Goal: Register for event/course

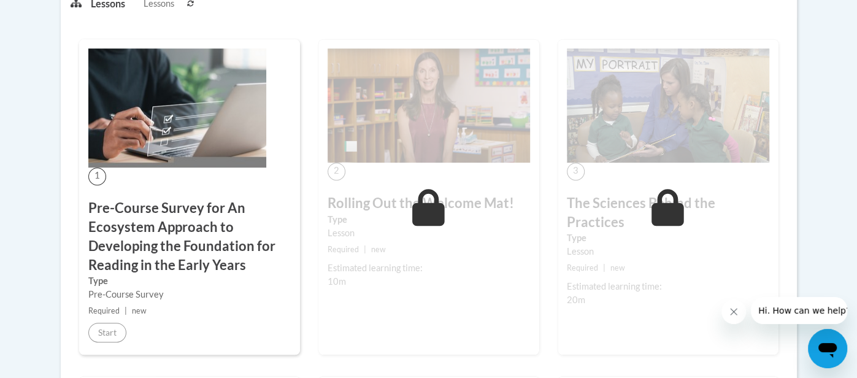
scroll to position [118, 0]
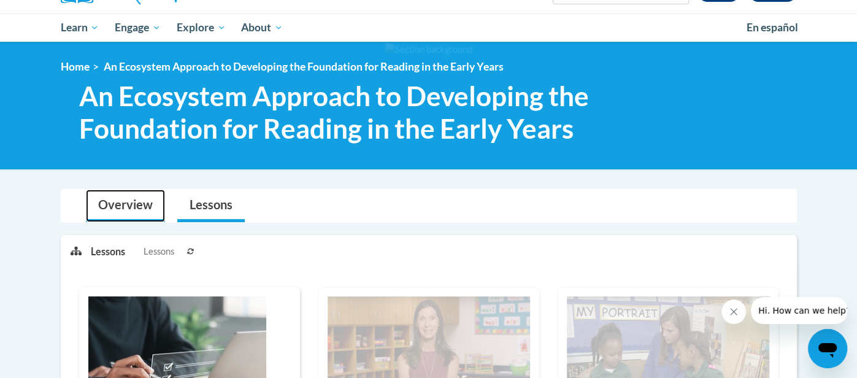
click at [100, 193] on link "Overview" at bounding box center [125, 206] width 79 height 33
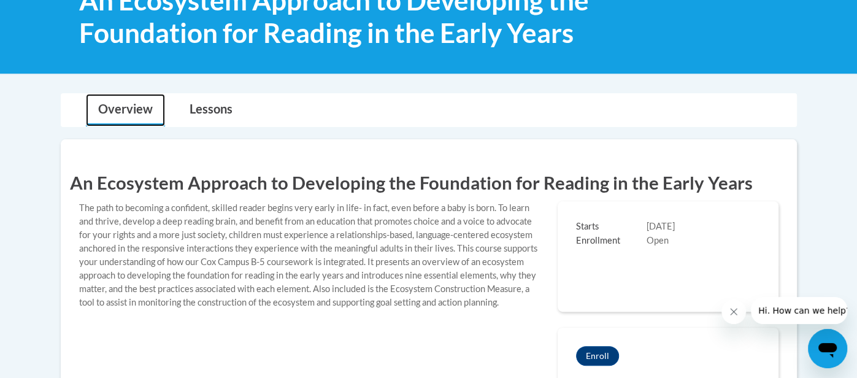
scroll to position [312, 0]
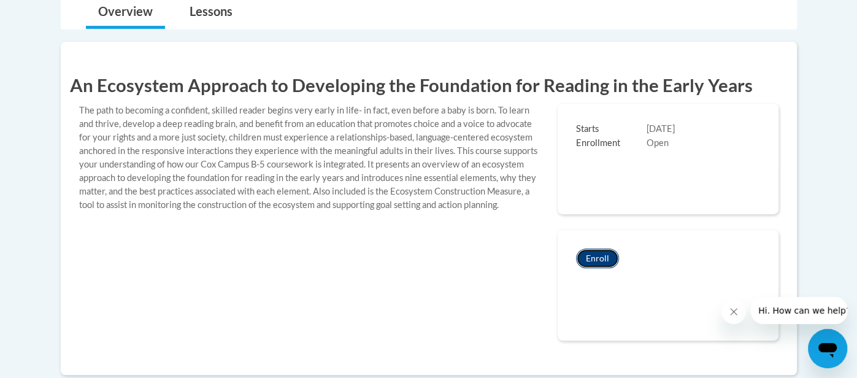
click at [602, 253] on button "Enroll" at bounding box center [597, 258] width 43 height 20
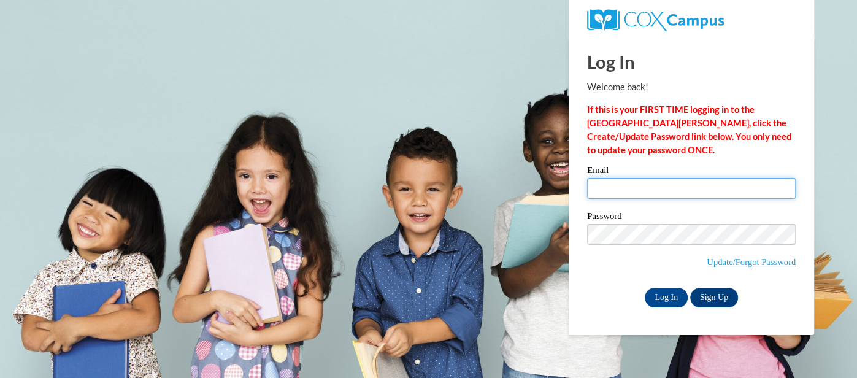
click at [611, 192] on input "Email" at bounding box center [691, 188] width 209 height 21
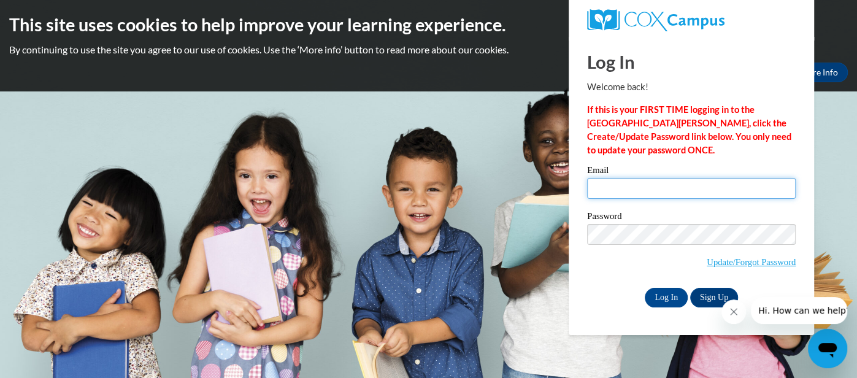
type input "rossk@gjps.org"
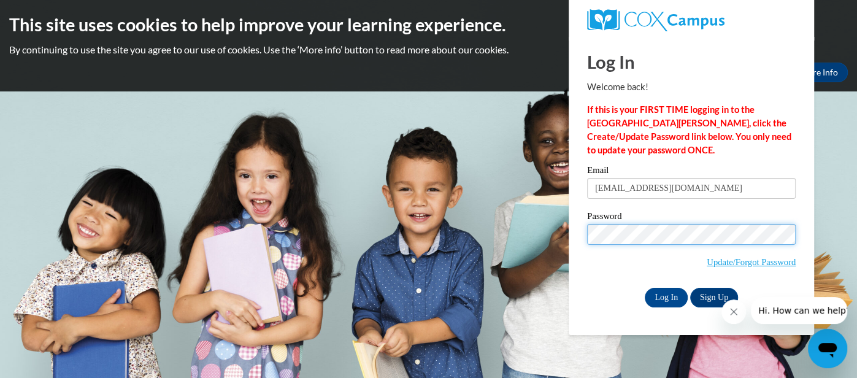
click at [645, 288] on input "Log In" at bounding box center [666, 298] width 43 height 20
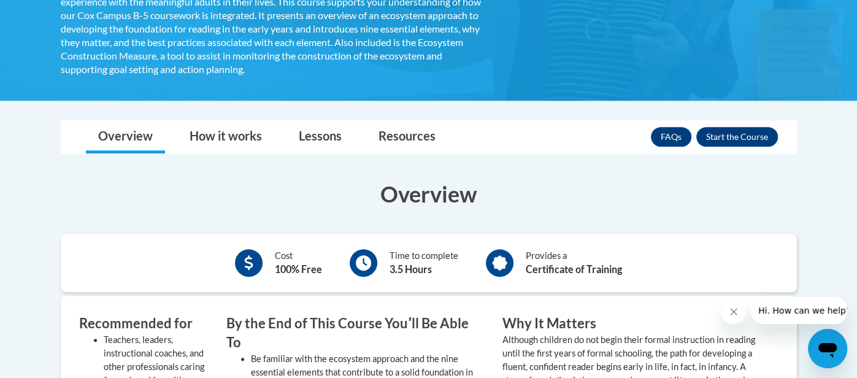
scroll to position [385, 0]
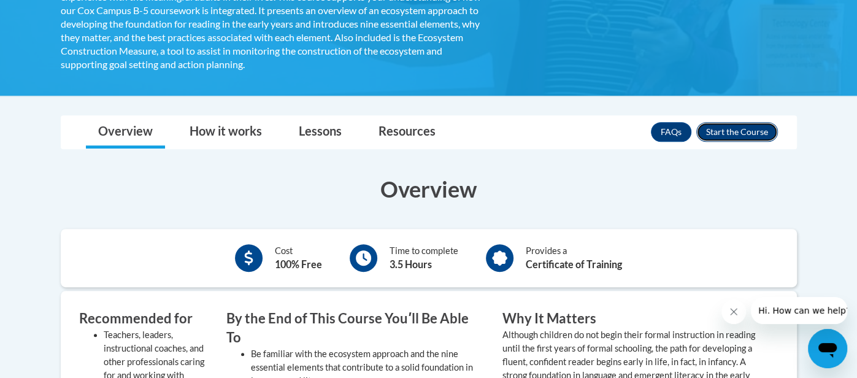
click at [763, 136] on button "Enroll" at bounding box center [737, 132] width 82 height 20
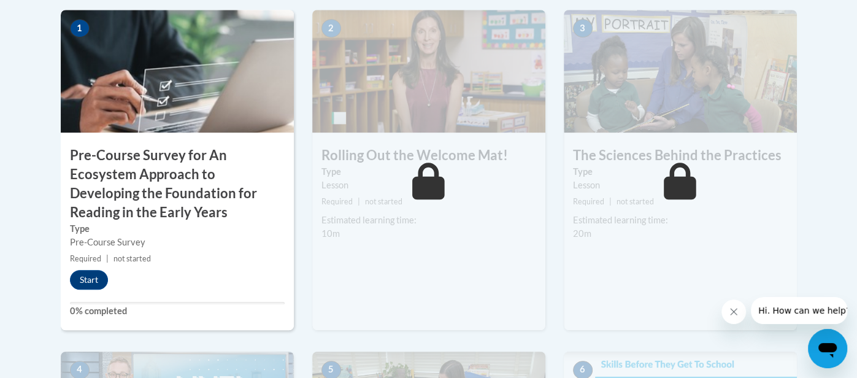
scroll to position [434, 0]
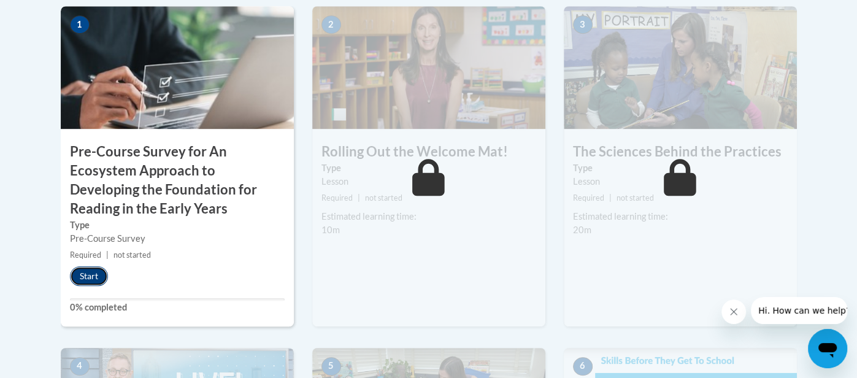
click at [101, 275] on button "Start" at bounding box center [89, 276] width 38 height 20
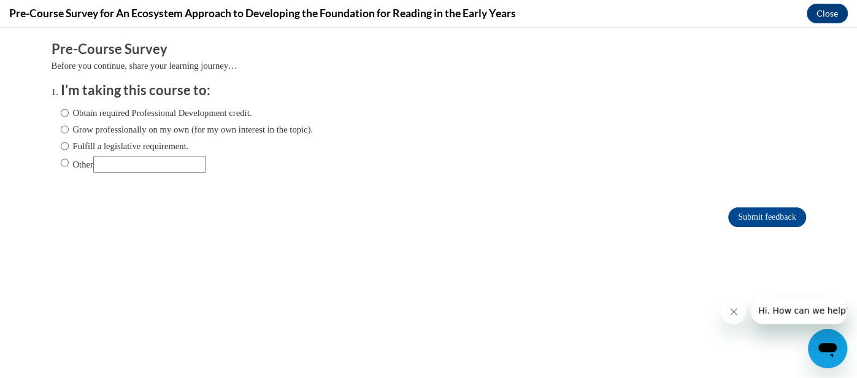
scroll to position [0, 0]
click at [63, 117] on input "Obtain required Professional Development credit." at bounding box center [65, 112] width 8 height 13
radio input "true"
click at [783, 212] on input "Submit feedback" at bounding box center [766, 217] width 77 height 20
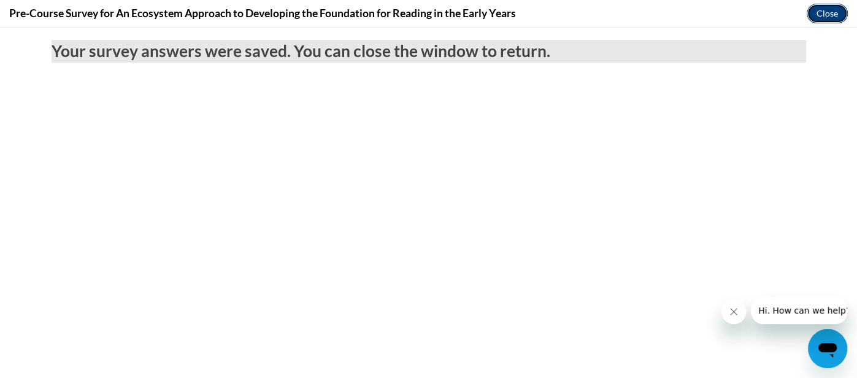
click at [831, 13] on button "Close" at bounding box center [827, 14] width 41 height 20
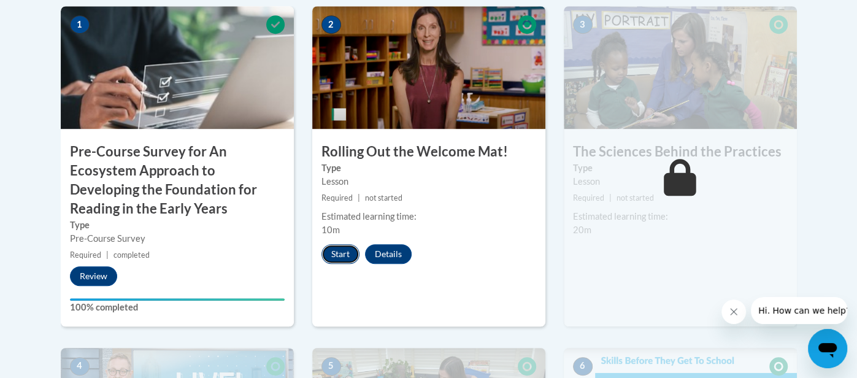
click at [347, 255] on button "Start" at bounding box center [340, 254] width 38 height 20
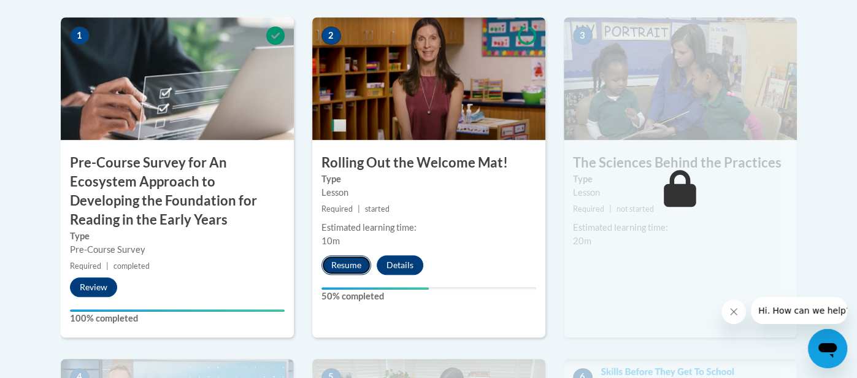
click at [350, 263] on button "Resume" at bounding box center [346, 265] width 50 height 20
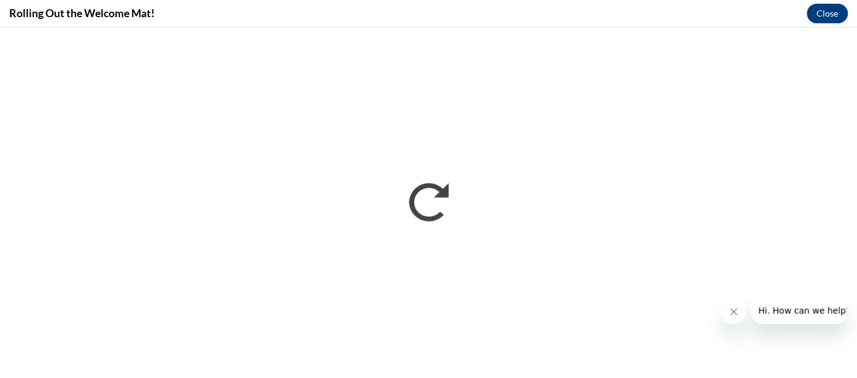
scroll to position [0, 0]
click at [733, 313] on icon "Close message from company" at bounding box center [734, 312] width 10 height 10
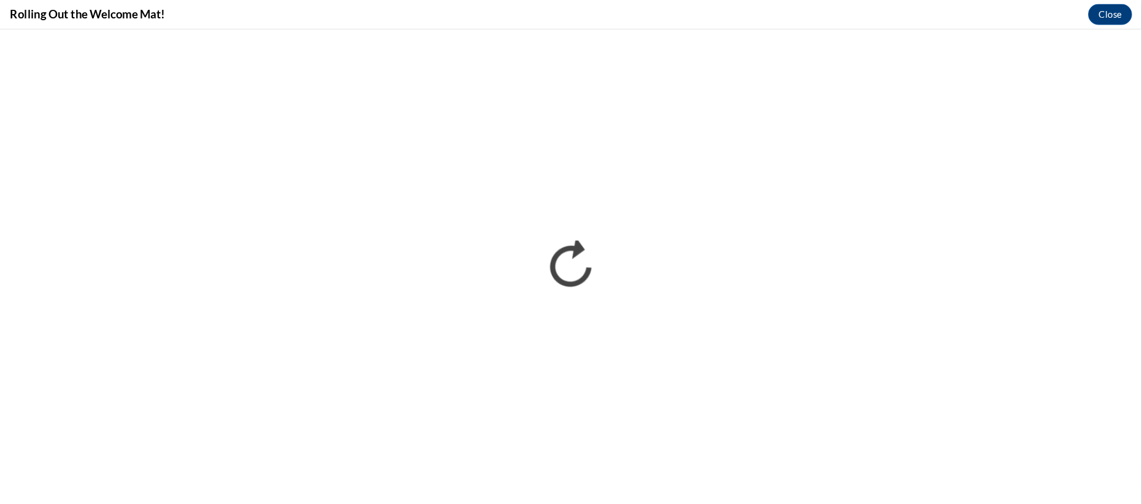
scroll to position [423, 0]
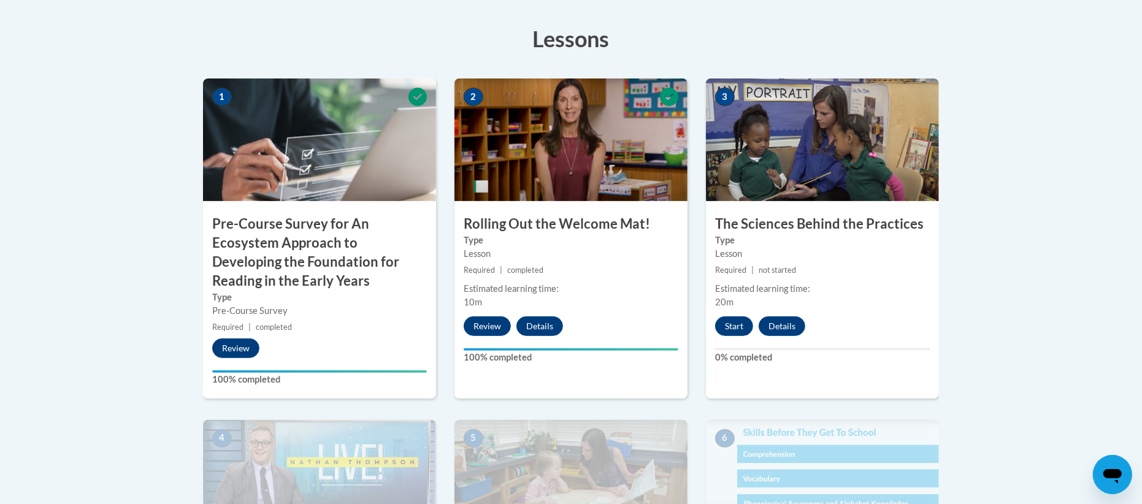
scroll to position [384, 0]
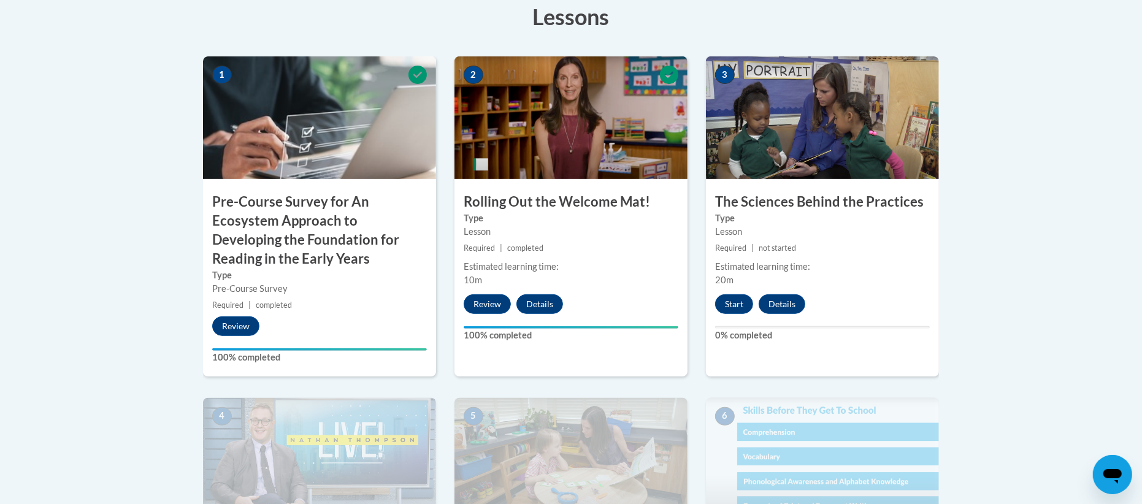
drag, startPoint x: 1141, startPoint y: 25, endPoint x: 1100, endPoint y: 141, distance: 123.0
click at [737, 309] on button "Start" at bounding box center [734, 305] width 38 height 20
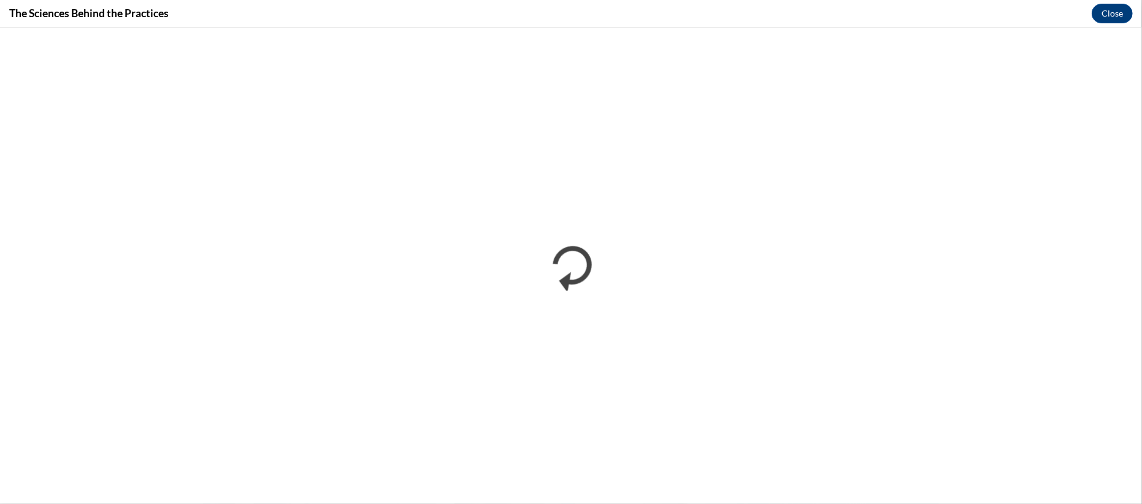
scroll to position [0, 0]
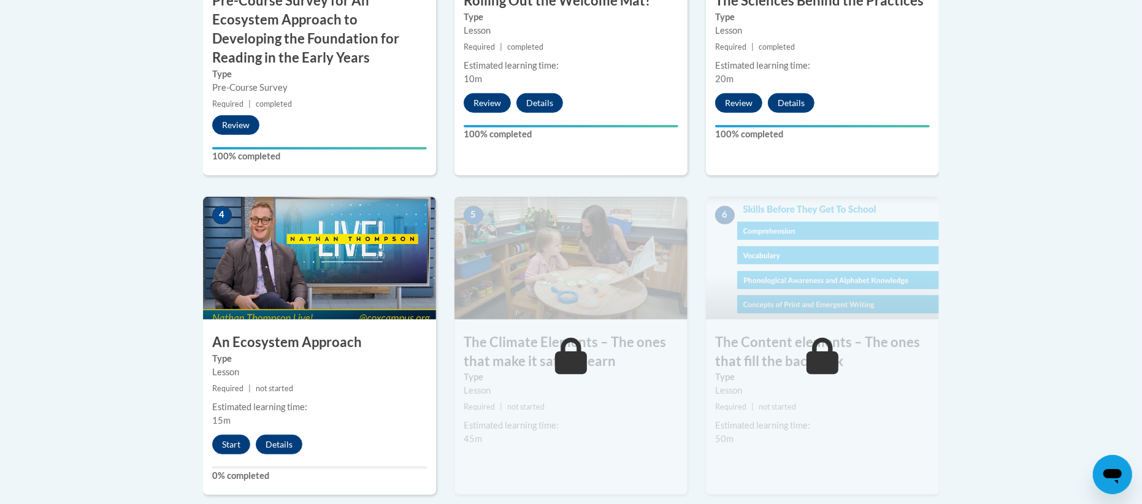
scroll to position [588, 0]
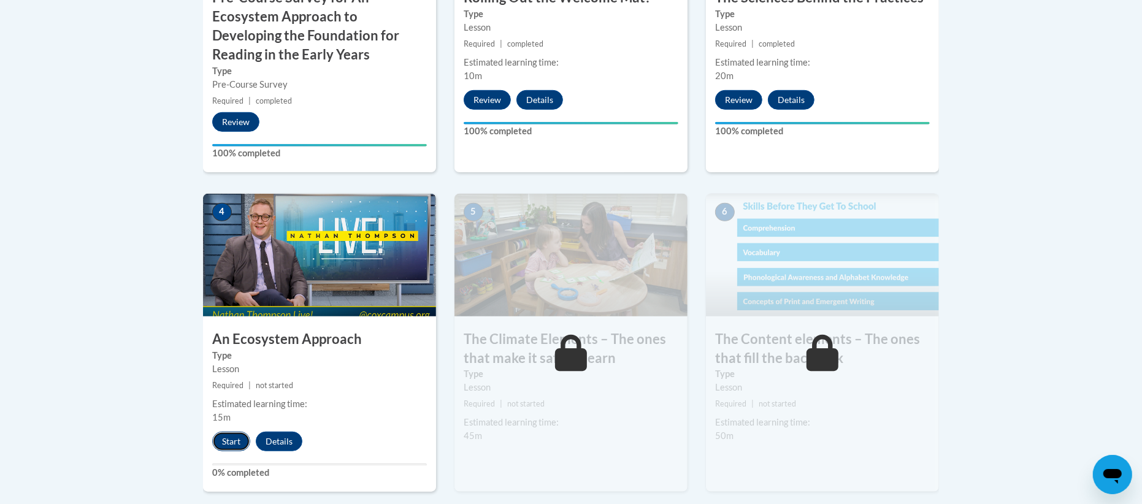
click at [224, 436] on button "Start" at bounding box center [231, 442] width 38 height 20
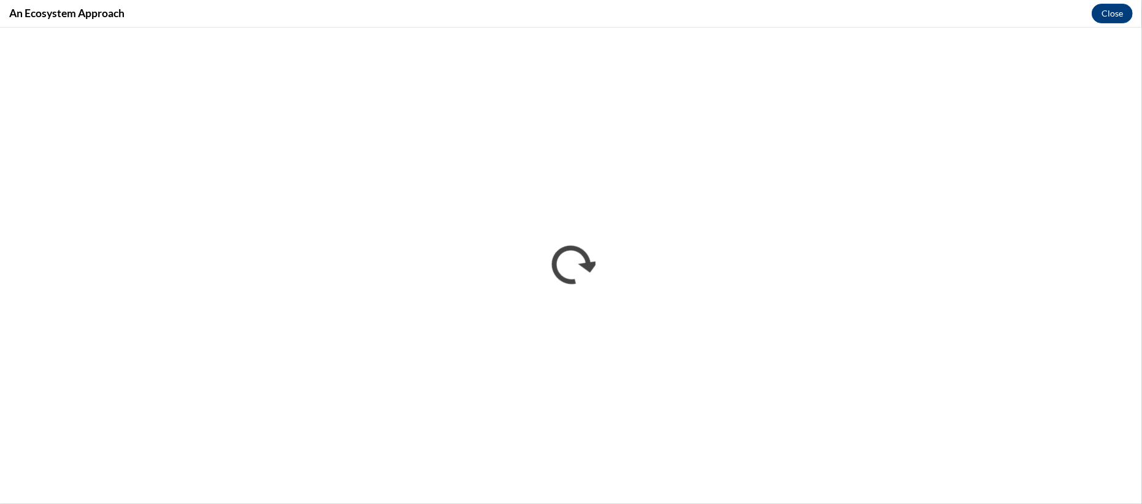
scroll to position [0, 0]
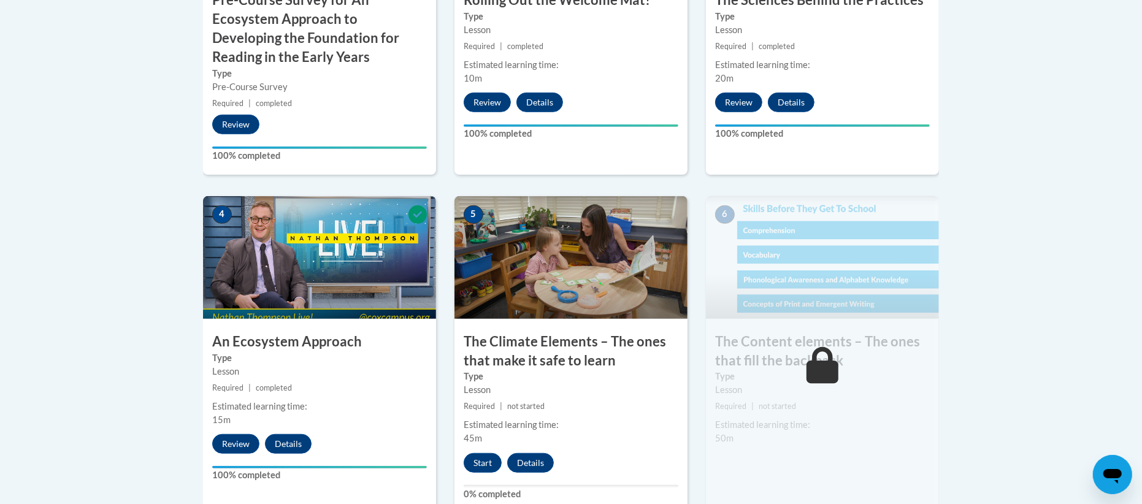
scroll to position [588, 0]
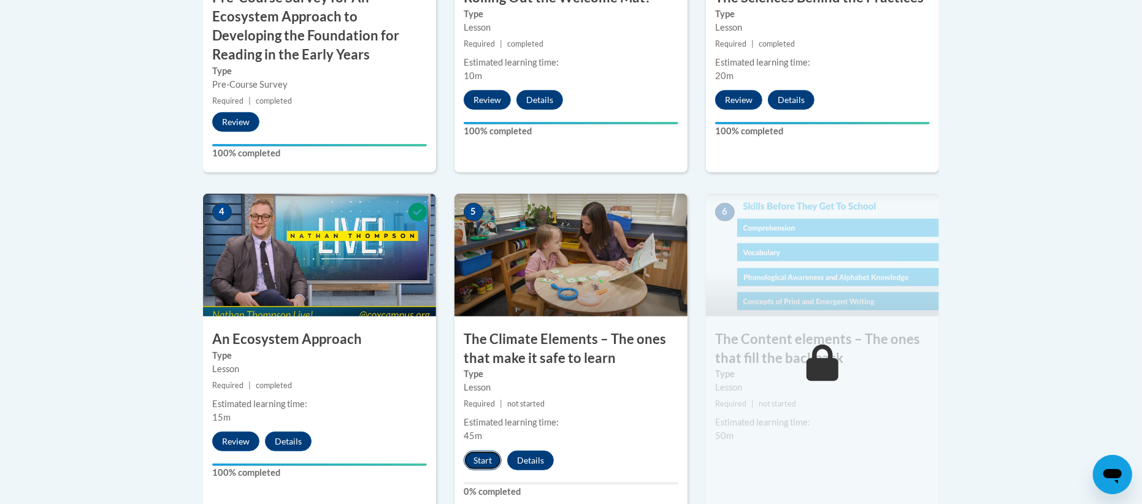
click at [479, 453] on button "Start" at bounding box center [483, 461] width 38 height 20
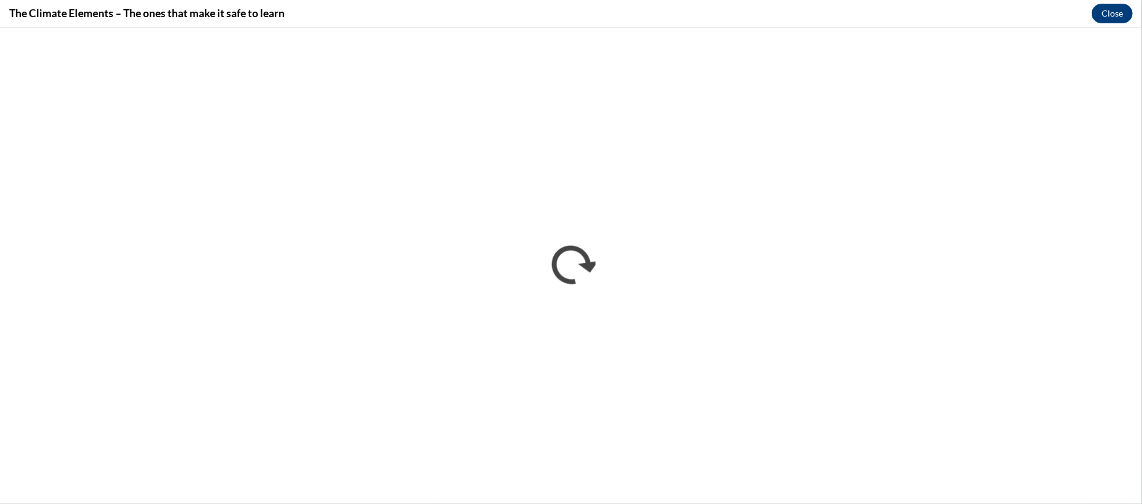
scroll to position [0, 0]
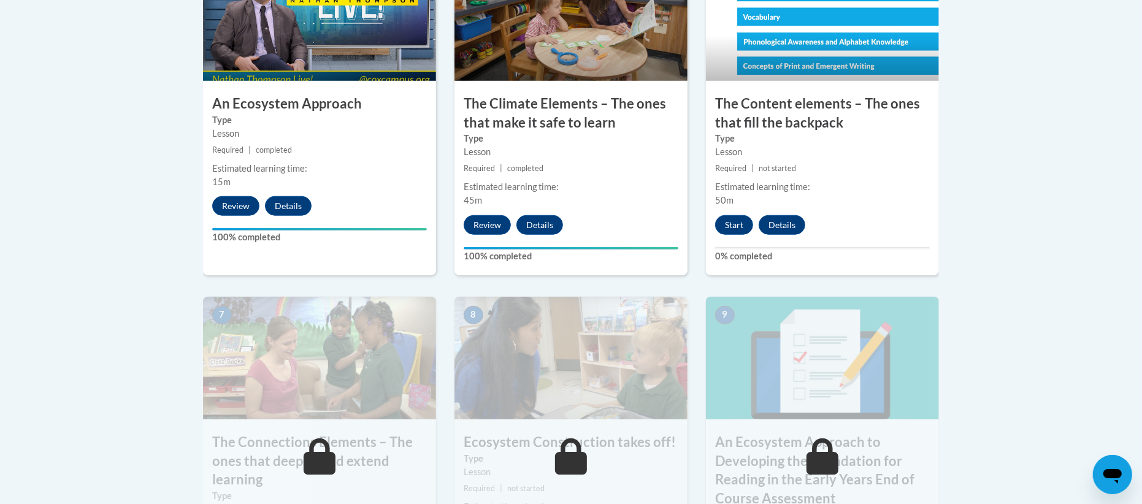
scroll to position [828, 0]
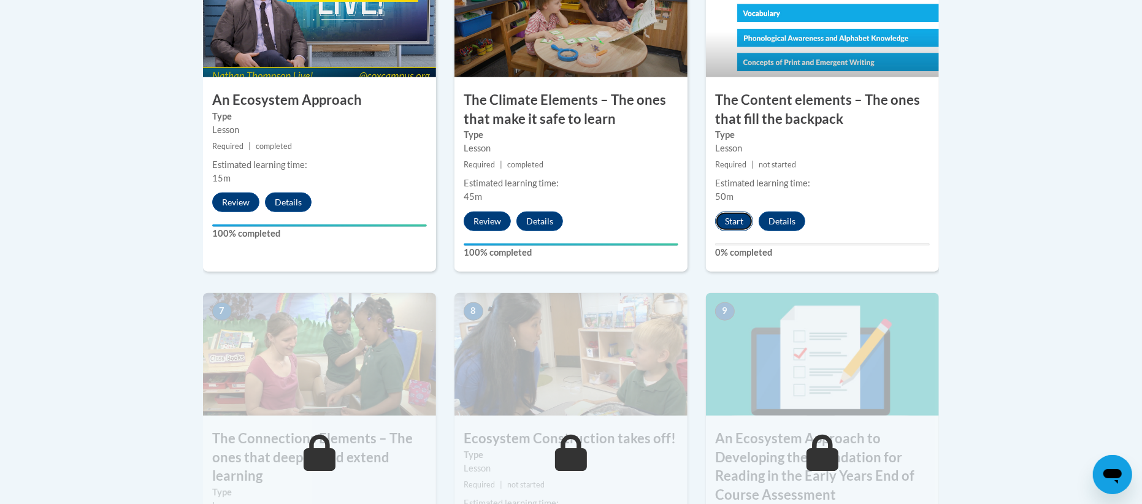
click at [741, 226] on button "Start" at bounding box center [734, 222] width 38 height 20
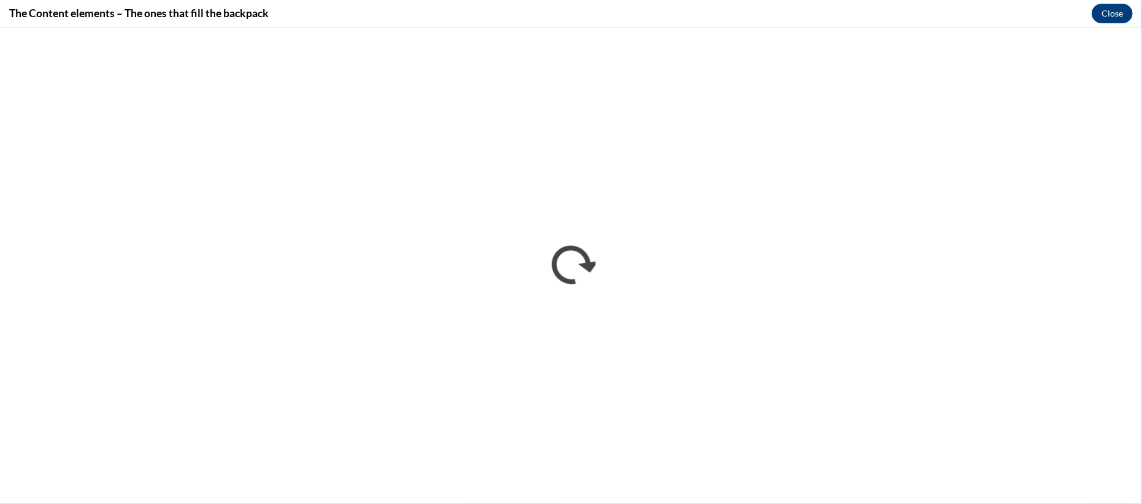
scroll to position [0, 0]
